Goal: Task Accomplishment & Management: Manage account settings

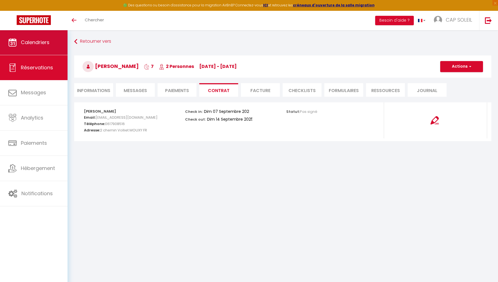
click at [47, 45] on span "Calendriers" at bounding box center [35, 42] width 29 height 7
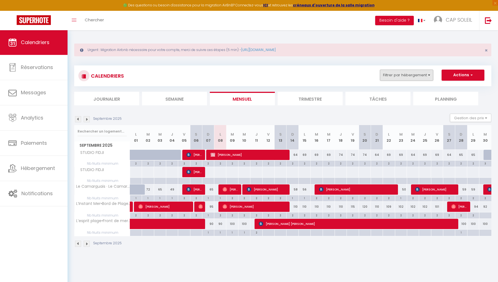
click at [405, 75] on button "Filtrer par hébergement" at bounding box center [406, 75] width 53 height 11
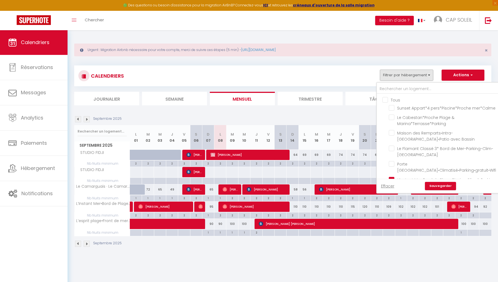
click at [385, 98] on input "Tous" at bounding box center [443, 100] width 123 height 6
checkbox input "true"
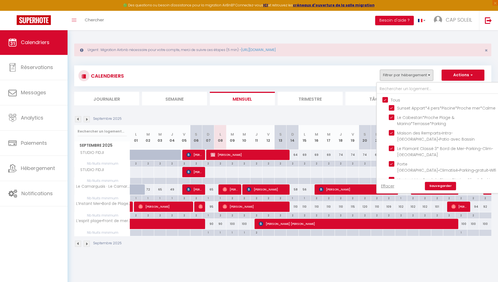
checkbox input "true"
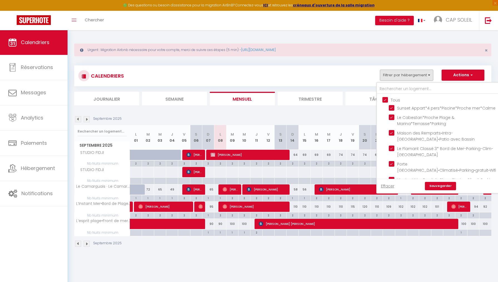
checkbox input "true"
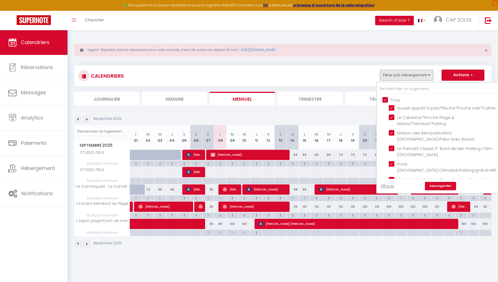
checkbox input "true"
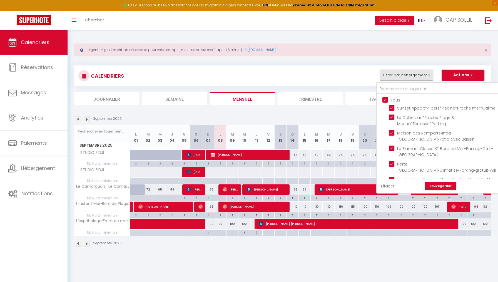
checkbox input "true"
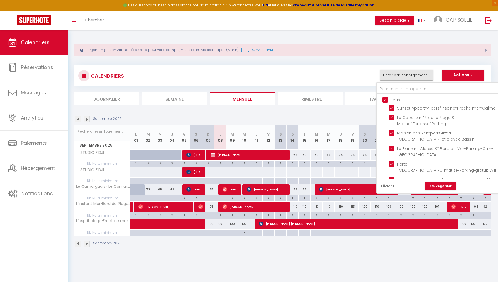
checkbox input "true"
click at [436, 187] on link "Sauvegarder" at bounding box center [439, 186] width 31 height 8
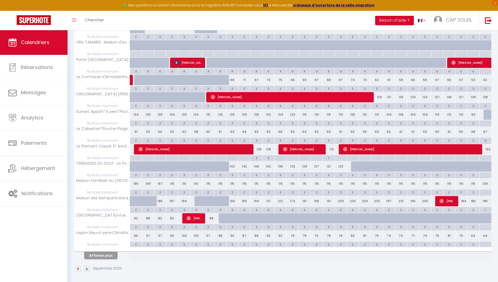
scroll to position [248, 0]
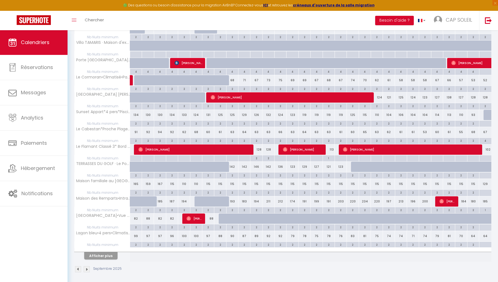
click at [104, 254] on button "Afficher plus" at bounding box center [100, 255] width 33 height 7
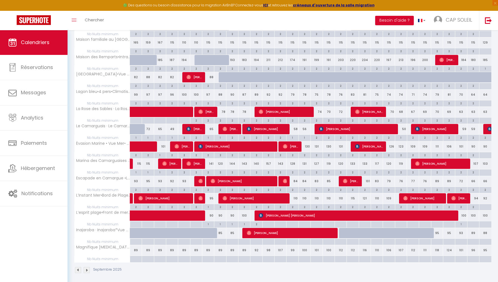
scroll to position [389, 0]
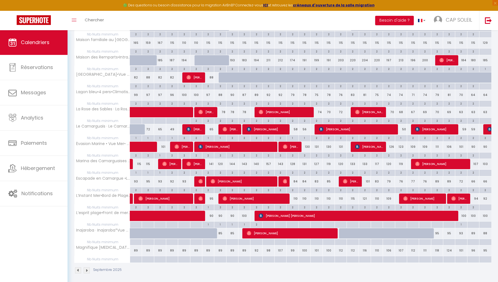
click at [474, 178] on div "66" at bounding box center [473, 182] width 12 height 10
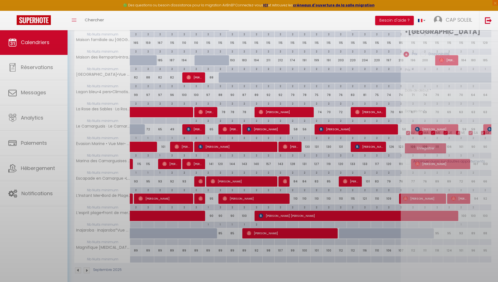
type input "66"
type input "Lun 29 Septembre 2025"
type input "[DATE]"
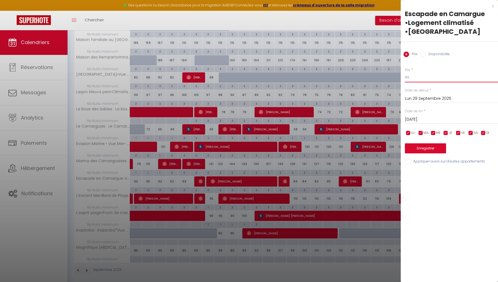
click at [413, 77] on input "66" at bounding box center [450, 77] width 93 height 10
type input "69"
click at [423, 147] on button "Enregistrer" at bounding box center [424, 149] width 41 height 10
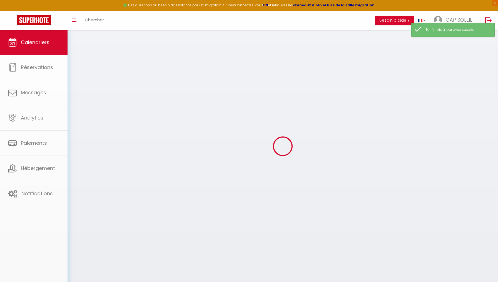
scroll to position [30, 0]
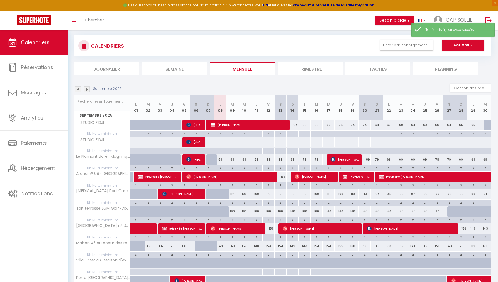
click at [86, 89] on img at bounding box center [87, 89] width 6 height 6
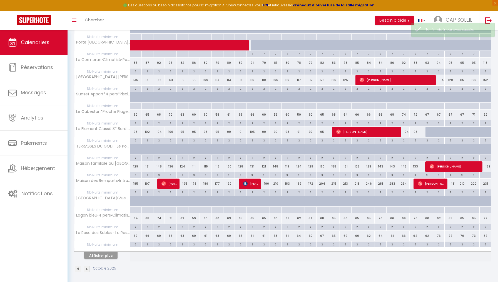
scroll to position [248, 0]
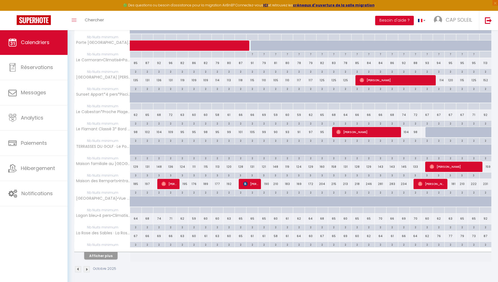
click at [106, 254] on button "Afficher plus" at bounding box center [100, 255] width 33 height 7
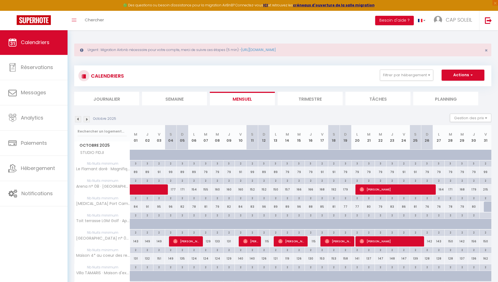
scroll to position [0, 0]
click at [86, 120] on img at bounding box center [87, 119] width 6 height 6
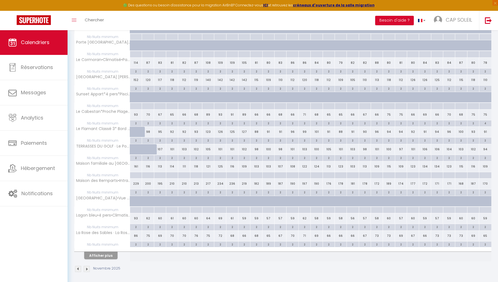
scroll to position [248, 0]
click at [101, 255] on button "Afficher plus" at bounding box center [100, 255] width 33 height 7
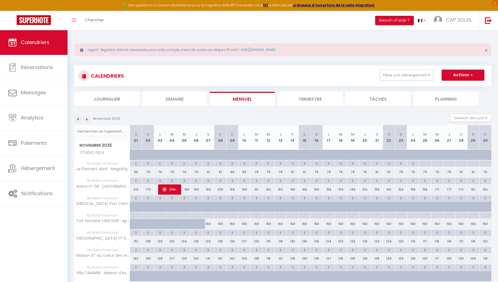
scroll to position [0, 0]
click at [77, 119] on img at bounding box center [78, 119] width 6 height 6
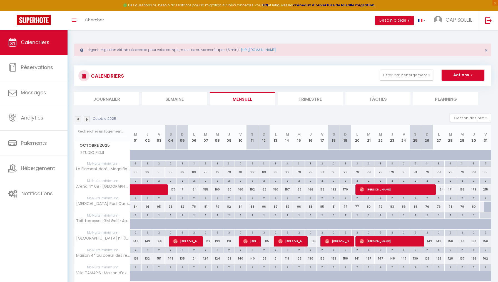
click at [77, 119] on img at bounding box center [78, 119] width 6 height 6
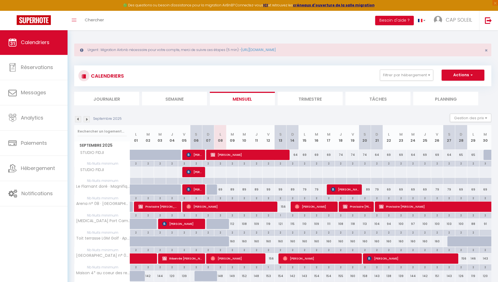
click at [233, 190] on div "89" at bounding box center [232, 190] width 12 height 10
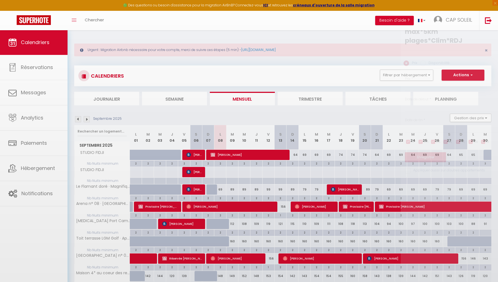
type input "89"
type input "[DATE]"
type input "Mer 10 Septembre 2025"
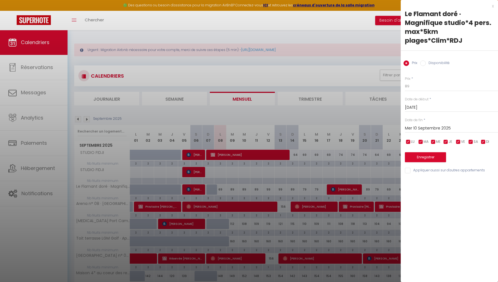
click at [220, 172] on div at bounding box center [249, 141] width 498 height 282
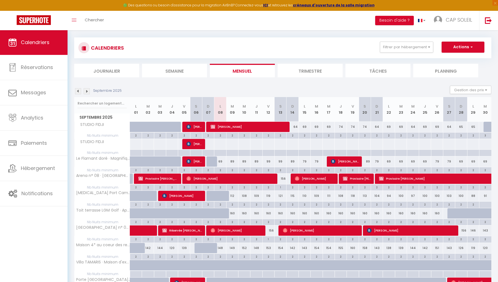
scroll to position [29, 0]
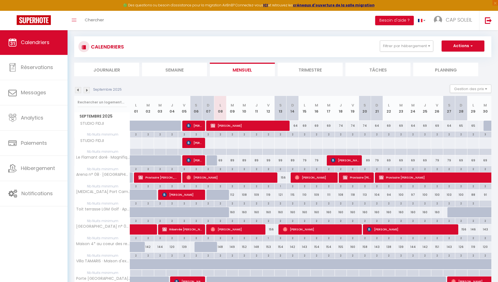
click at [272, 228] on div "156" at bounding box center [268, 230] width 12 height 10
type input "156"
type input "Ven 12 Septembre 2025"
type input "[DATE]"
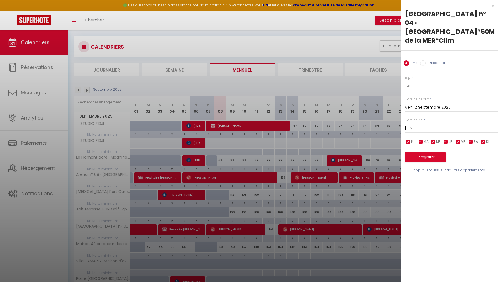
click at [411, 85] on input "156" at bounding box center [450, 86] width 93 height 10
type input "138"
click at [424, 157] on button "Enregistrer" at bounding box center [424, 157] width 41 height 10
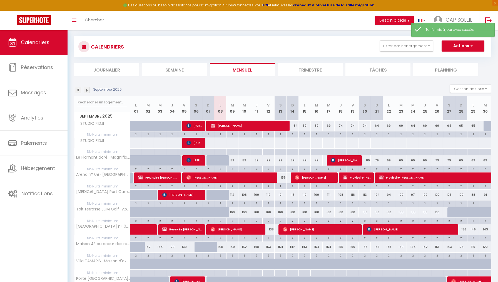
click at [283, 177] on div "156" at bounding box center [280, 178] width 12 height 10
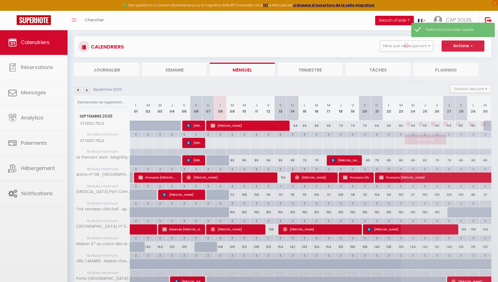
type input "156"
type input "[DATE]"
type input "Dim 14 Septembre 2025"
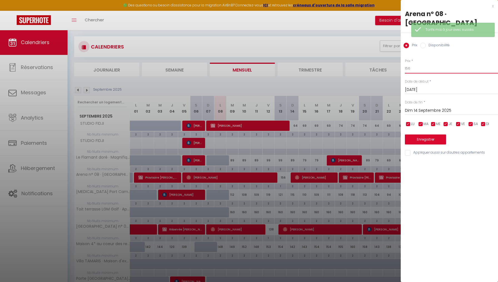
click at [411, 67] on input "156" at bounding box center [450, 69] width 93 height 10
type input "138"
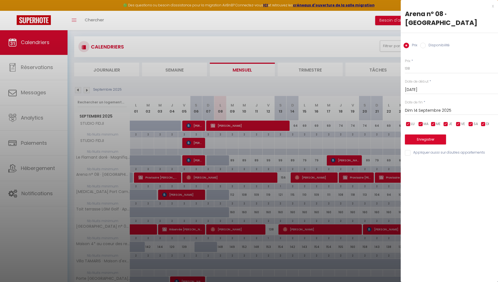
click at [425, 138] on button "Enregistrer" at bounding box center [424, 140] width 41 height 10
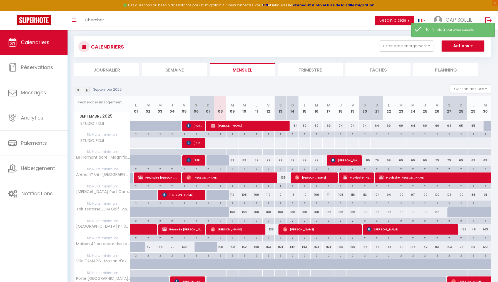
click at [464, 230] on div "156" at bounding box center [461, 230] width 12 height 10
type input "156"
type input "Dim 28 Septembre 2025"
type input "Lun 29 Septembre 2025"
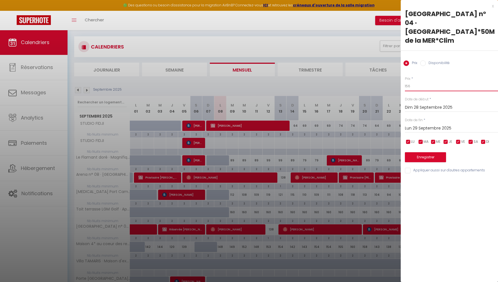
click at [412, 87] on input "156" at bounding box center [450, 86] width 93 height 10
type input "140"
click at [428, 158] on button "Enregistrer" at bounding box center [424, 157] width 41 height 10
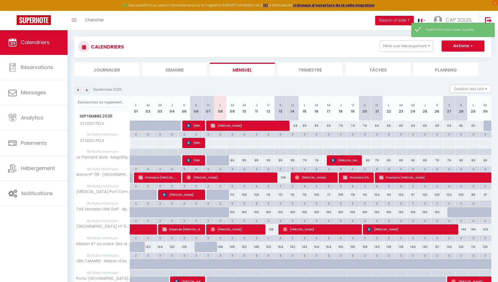
click at [473, 229] on div "146" at bounding box center [473, 230] width 12 height 10
type input "146"
type input "Lun 29 Septembre 2025"
type input "[DATE]"
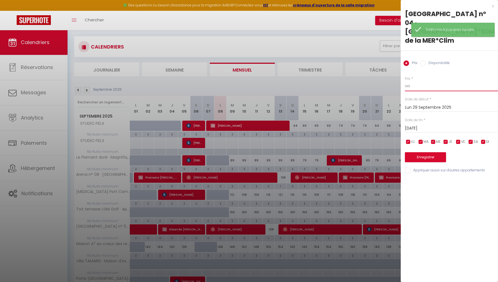
click at [412, 85] on input "146" at bounding box center [450, 86] width 93 height 10
type input "140"
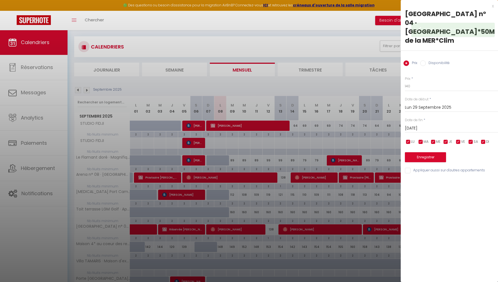
click at [423, 156] on button "Enregistrer" at bounding box center [424, 157] width 41 height 10
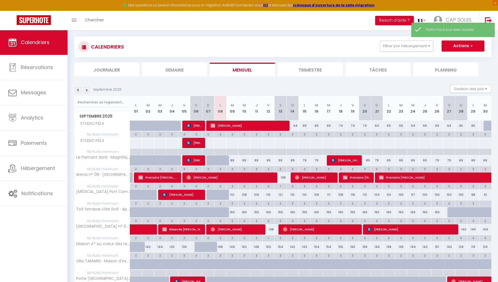
click at [485, 229] on div "143" at bounding box center [485, 230] width 12 height 10
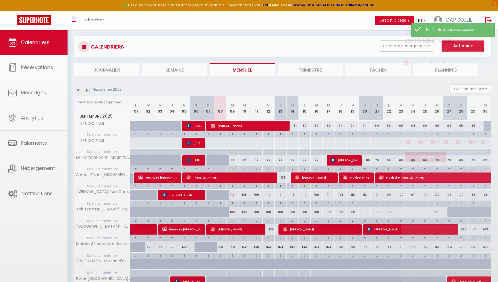
type input "143"
type input "[DATE]"
type input "Mer 01 Octobre 2025"
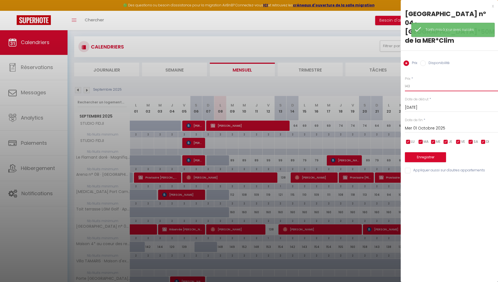
click at [413, 85] on input "143" at bounding box center [450, 86] width 93 height 10
type input "140"
click at [420, 158] on button "Enregistrer" at bounding box center [424, 157] width 41 height 10
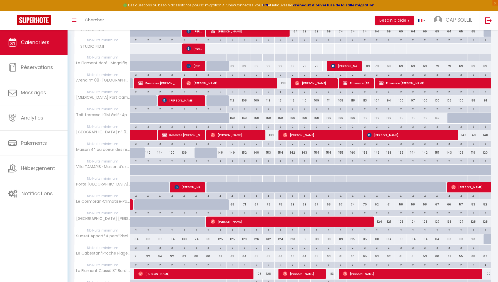
scroll to position [124, 0]
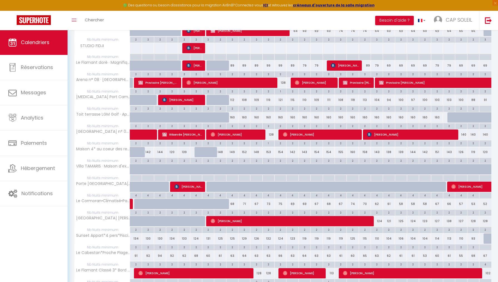
click at [235, 212] on div "2" at bounding box center [232, 212] width 12 height 5
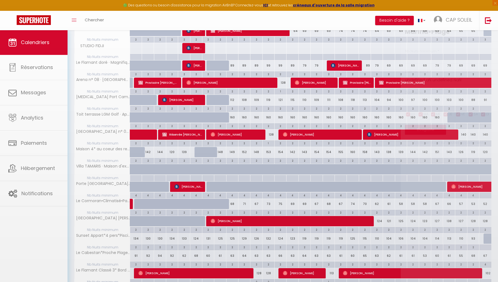
type input "2"
type input "[DATE]"
type input "Mer 10 Septembre 2025"
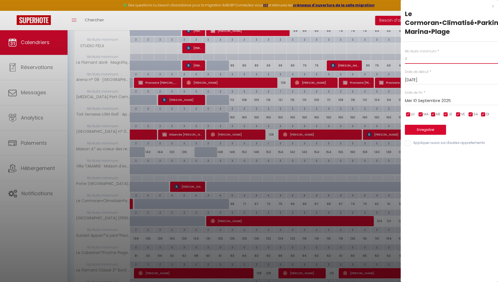
click at [410, 58] on input "2" at bounding box center [450, 59] width 93 height 10
type input "1"
click at [417, 98] on input "Mer 10 Septembre 2025" at bounding box center [450, 100] width 93 height 7
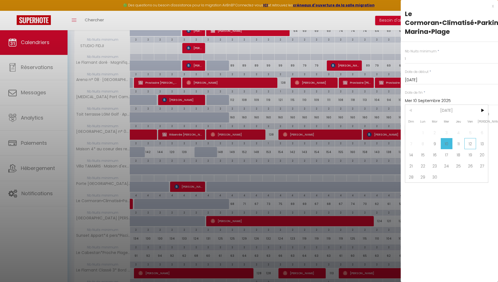
click at [469, 144] on span "12" at bounding box center [470, 143] width 12 height 11
type input "Ven 12 Septembre 2025"
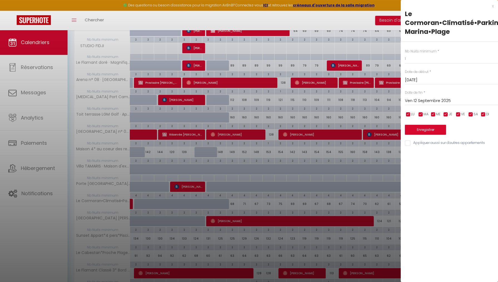
click at [434, 127] on button "Enregistrer" at bounding box center [424, 130] width 41 height 10
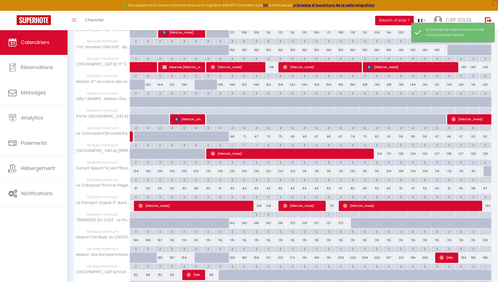
scroll to position [192, 0]
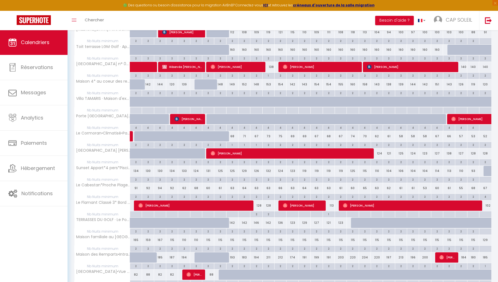
click at [233, 195] on div "2" at bounding box center [232, 196] width 12 height 5
type input "2"
type input "[DATE]"
type input "Mer 10 Septembre 2025"
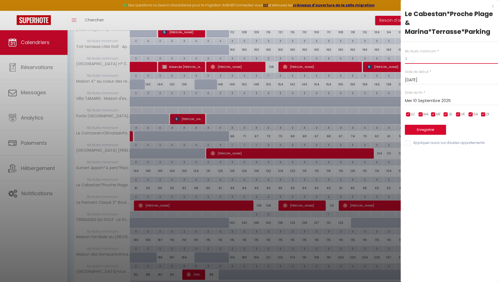
click at [410, 59] on input "2" at bounding box center [450, 59] width 93 height 10
type input "1"
click at [431, 99] on input "Mer 10 Septembre 2025" at bounding box center [450, 100] width 93 height 7
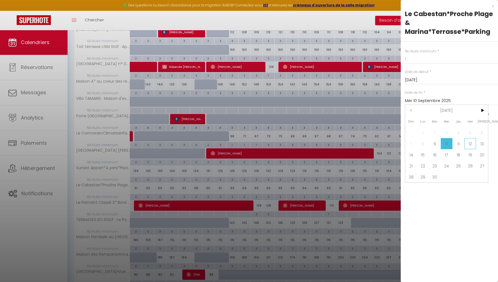
click at [470, 144] on span "12" at bounding box center [470, 143] width 12 height 11
type input "Ven 12 Septembre 2025"
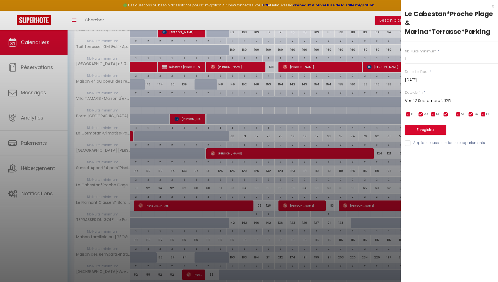
click at [432, 130] on button "Enregistrer" at bounding box center [424, 130] width 41 height 10
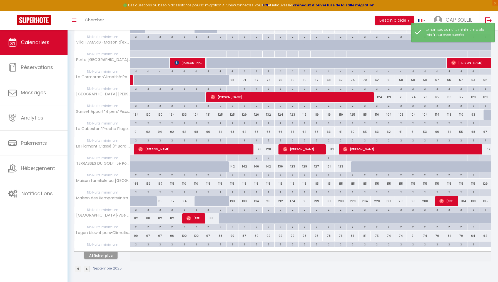
scroll to position [248, 0]
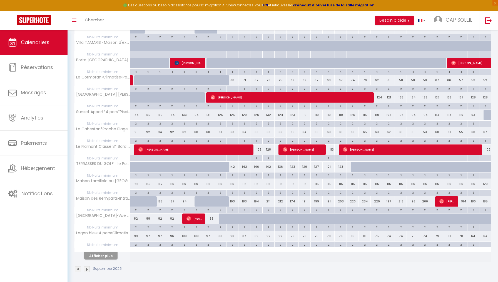
click at [290, 149] on span "[PERSON_NAME]" at bounding box center [303, 149] width 40 height 11
select select "OK"
select select "0"
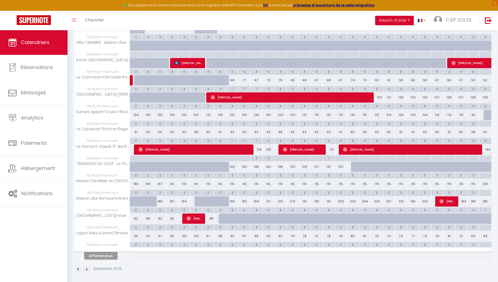
select select "1"
select select
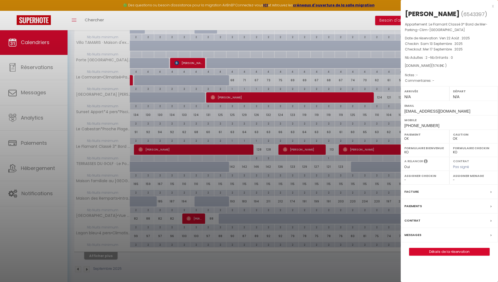
click at [492, 6] on div "x" at bounding box center [446, 6] width 93 height 7
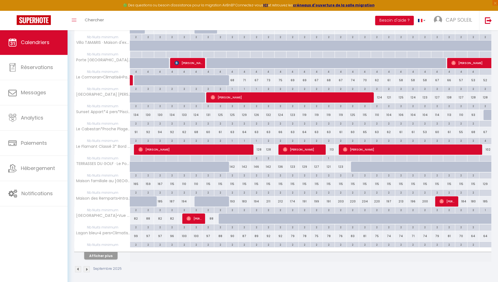
click at [232, 165] on div "142" at bounding box center [232, 167] width 12 height 10
type input "142"
type input "[DATE]"
type input "Mer 10 Septembre 2025"
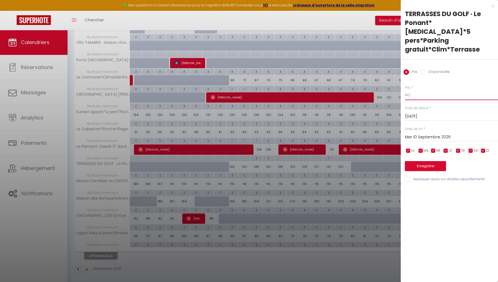
click at [411, 90] on input "142" at bounding box center [450, 95] width 93 height 10
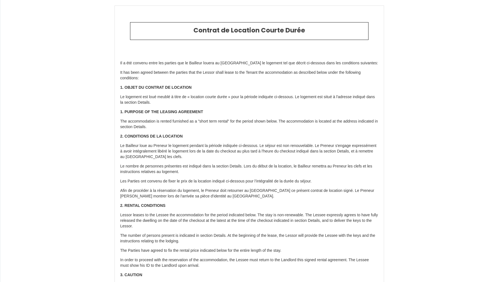
scroll to position [897, 0]
